Goal: Check status: Check status

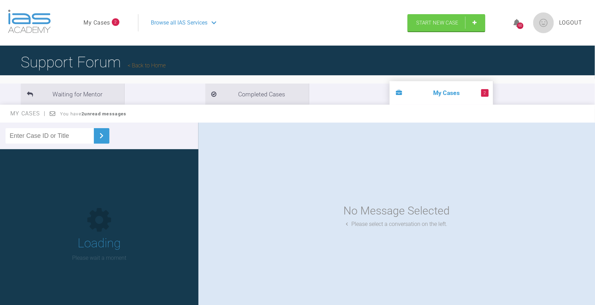
click at [481, 92] on span "2" at bounding box center [485, 93] width 8 height 8
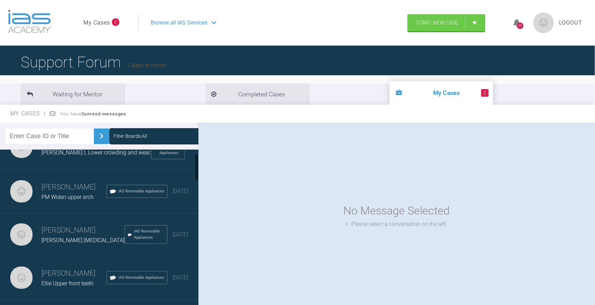
scroll to position [31, 0]
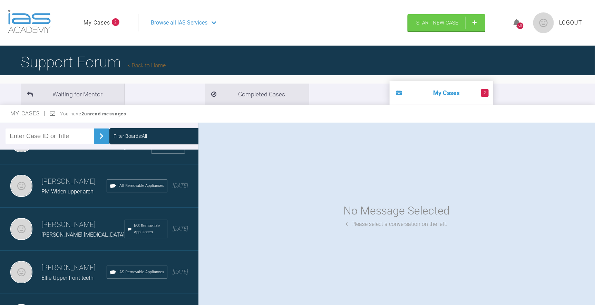
click at [64, 265] on h3 "[PERSON_NAME]" at bounding box center [73, 268] width 65 height 12
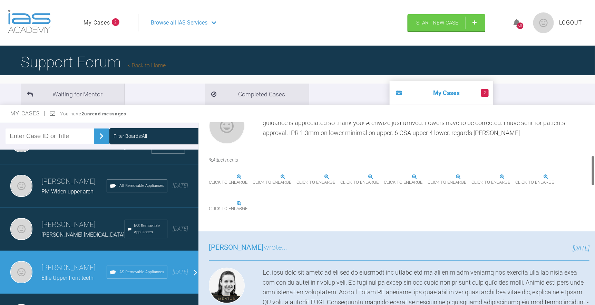
scroll to position [157, 0]
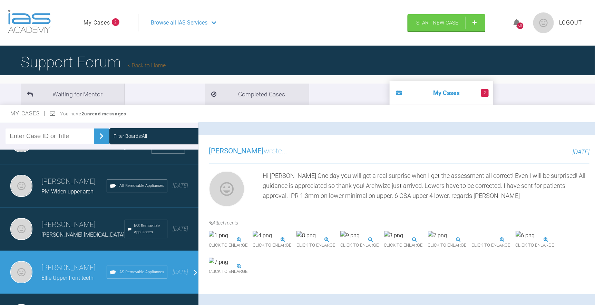
click at [154, 65] on link "Back to Home" at bounding box center [147, 65] width 38 height 7
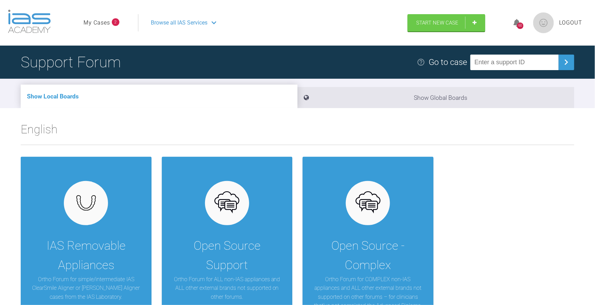
click at [212, 23] on div "Browse all IAS Services" at bounding box center [270, 22] width 251 height 17
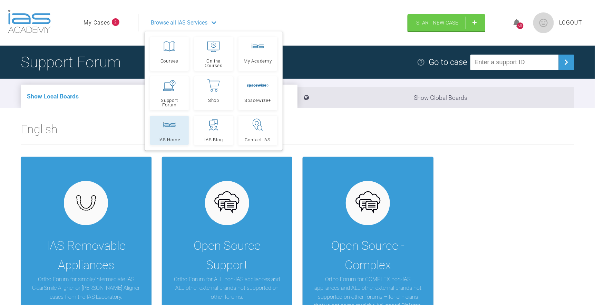
click at [169, 129] on div at bounding box center [169, 125] width 12 height 12
